Goal: Task Accomplishment & Management: Manage account settings

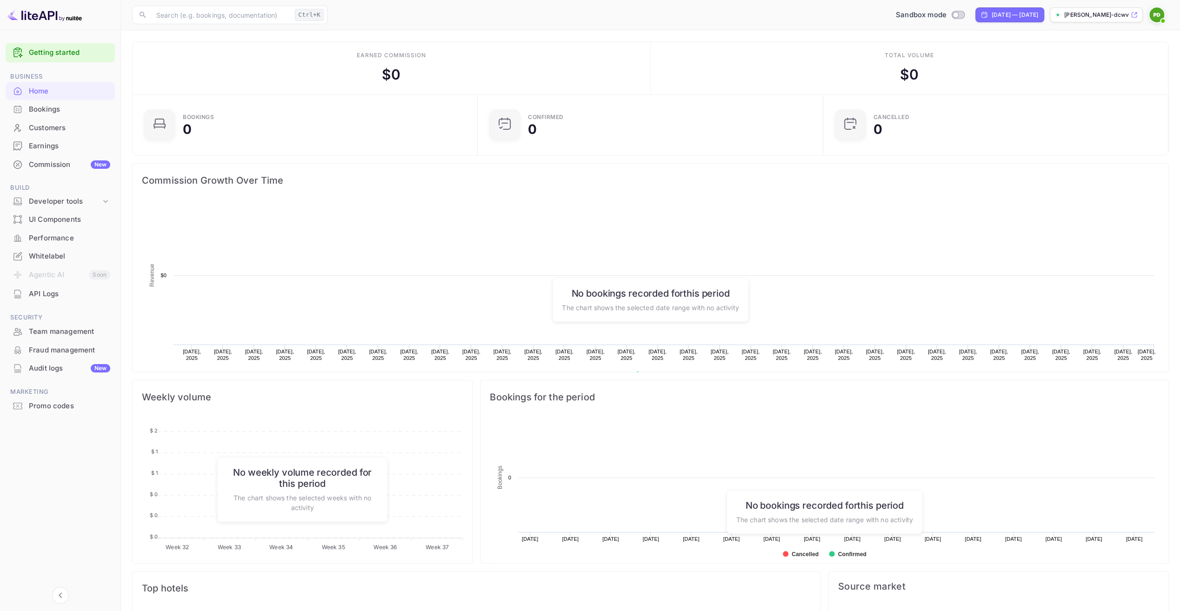
scroll to position [144, 333]
click at [65, 278] on li "Agentic AI Soon" at bounding box center [60, 276] width 109 height 20
click at [54, 290] on div "API Logs" at bounding box center [69, 294] width 81 height 11
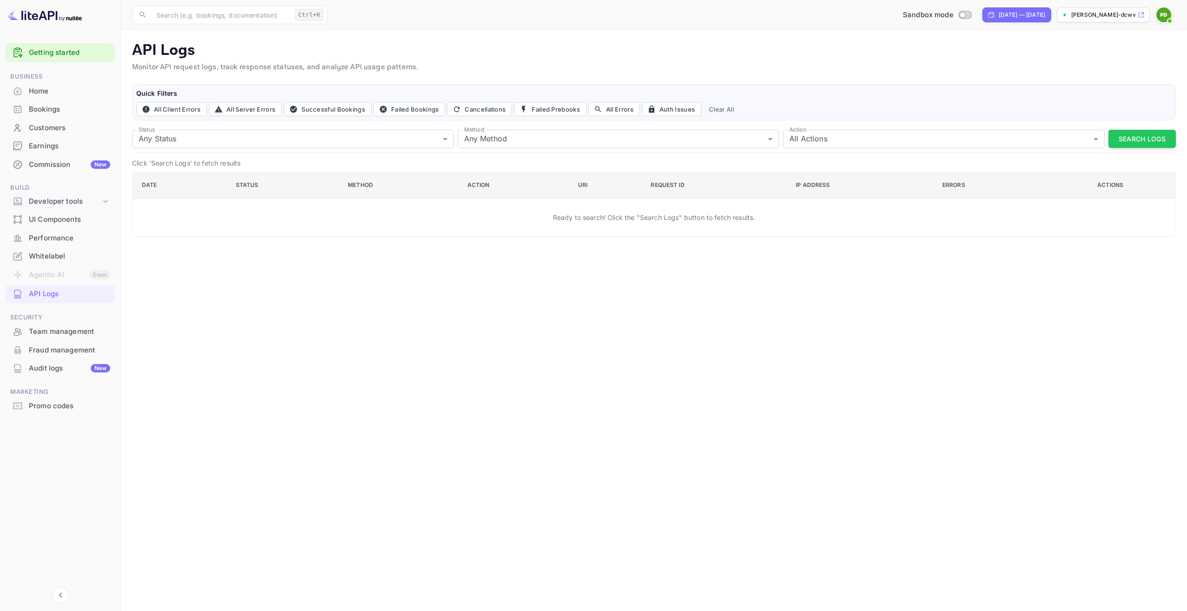
click at [66, 200] on div "Developer tools" at bounding box center [65, 201] width 72 height 11
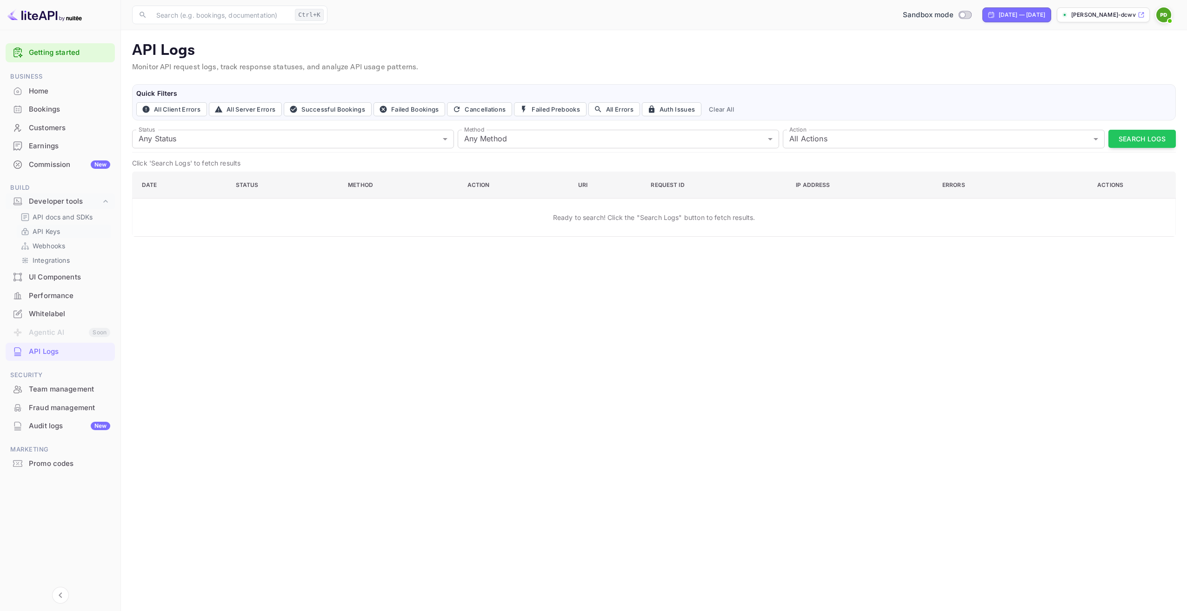
click at [47, 230] on p "API Keys" at bounding box center [46, 232] width 27 height 10
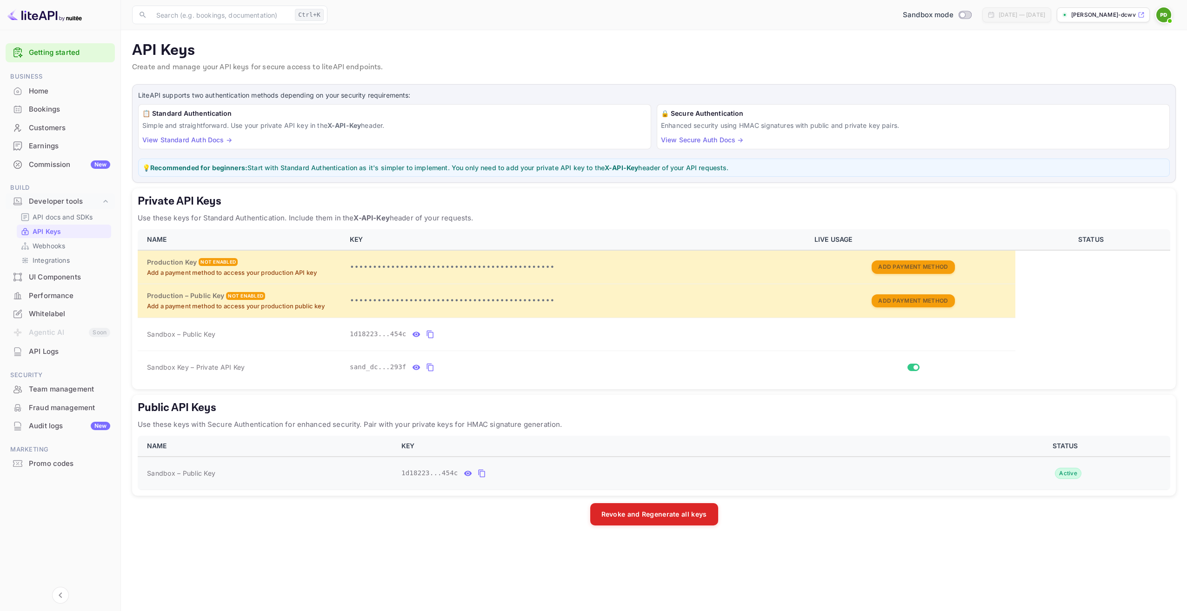
click at [478, 472] on icon "public api keys table" at bounding box center [482, 473] width 8 height 11
click at [296, 522] on div "Revoke and Regenerate all keys" at bounding box center [654, 514] width 1044 height 22
click at [910, 367] on input "Switch" at bounding box center [916, 368] width 17 height 6
click at [916, 368] on input "Switch" at bounding box center [911, 368] width 17 height 6
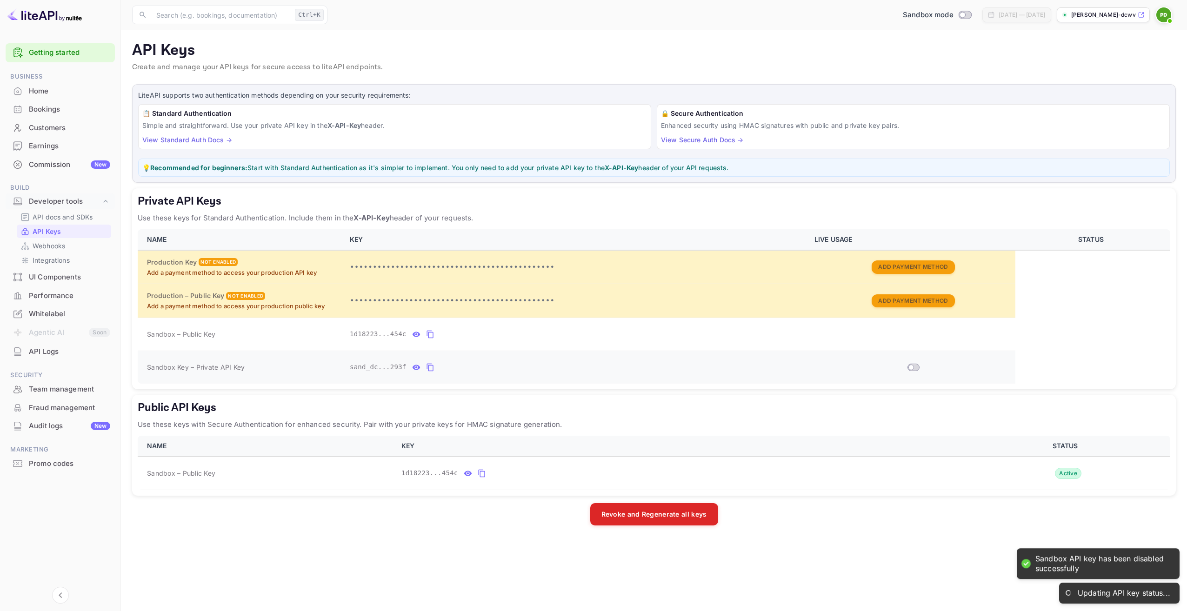
checkbox input "true"
click at [479, 468] on icon "public api keys table" at bounding box center [482, 473] width 8 height 11
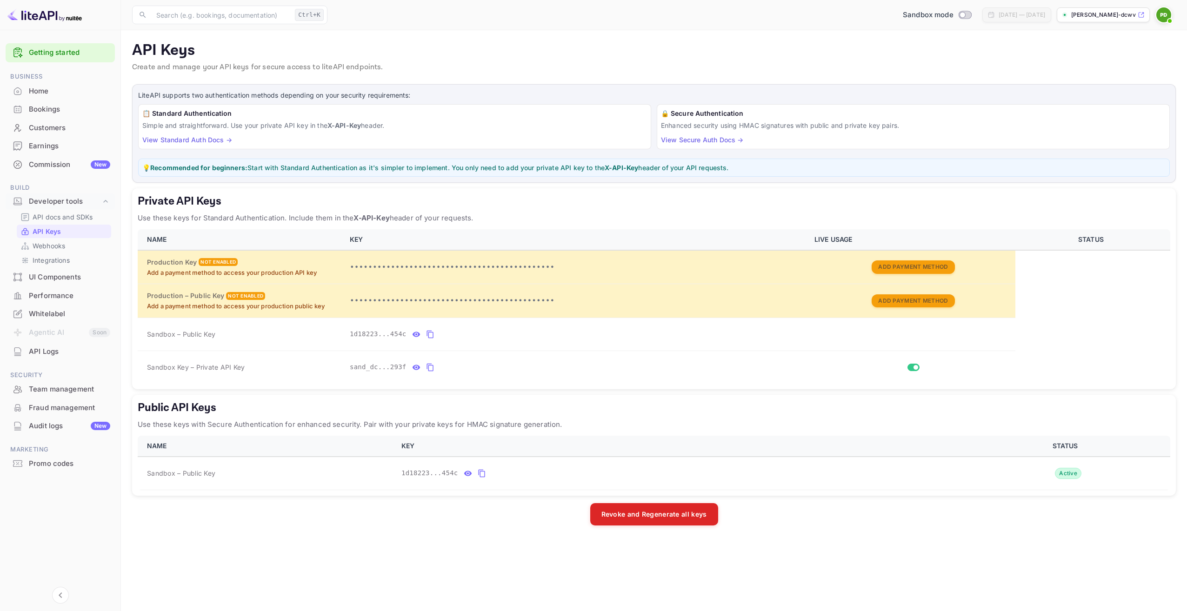
click at [1102, 549] on main "API Keys Create and manage your API keys for secure access to liteAPI endpoints…" at bounding box center [654, 320] width 1066 height 581
click at [427, 369] on icon "private api keys table" at bounding box center [430, 368] width 7 height 8
click at [1008, 109] on h6 "🔒 Secure Authentication" at bounding box center [913, 113] width 505 height 10
click at [1026, 133] on div "🔒 Secure Authentication Enhanced security using HMAC signatures with public and…" at bounding box center [913, 126] width 513 height 45
